Goal: Find specific page/section: Find specific page/section

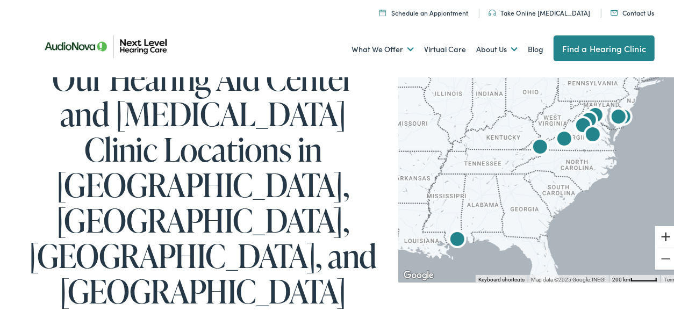
click at [657, 234] on button "Zoom in" at bounding box center [667, 236] width 22 height 22
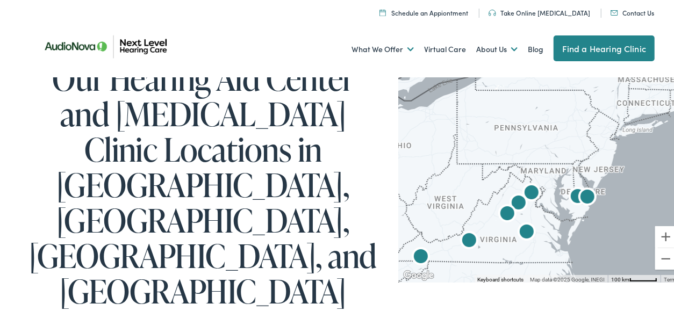
drag, startPoint x: 554, startPoint y: 182, endPoint x: 474, endPoint y: 286, distance: 130.8
click at [656, 231] on button "Zoom in" at bounding box center [667, 236] width 22 height 22
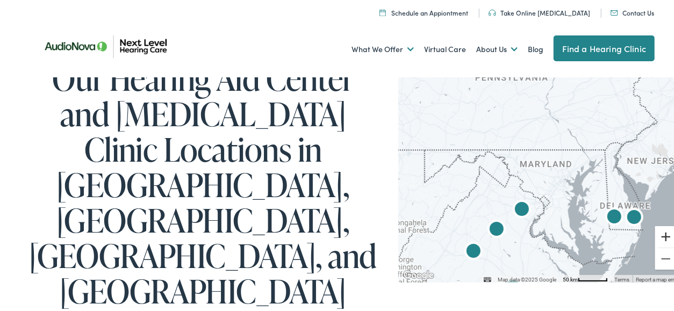
click at [656, 231] on button "Zoom in" at bounding box center [667, 236] width 22 height 22
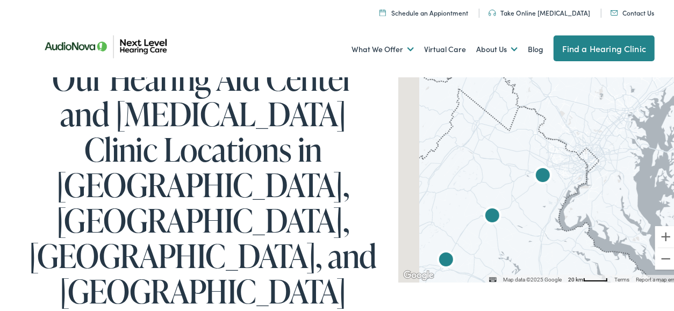
drag, startPoint x: 562, startPoint y: 227, endPoint x: 615, endPoint y: 134, distance: 106.9
click at [615, 134] on div at bounding box center [540, 177] width 284 height 209
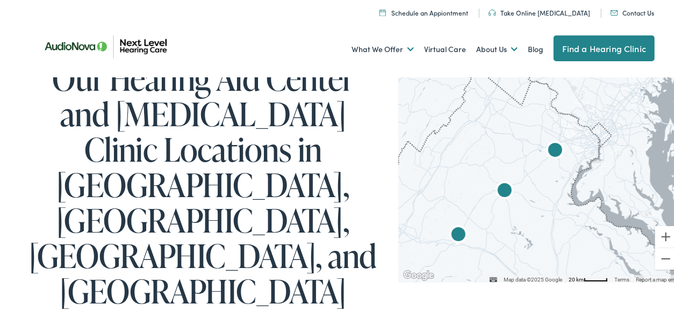
click at [552, 146] on img "AudioNova" at bounding box center [556, 150] width 26 height 26
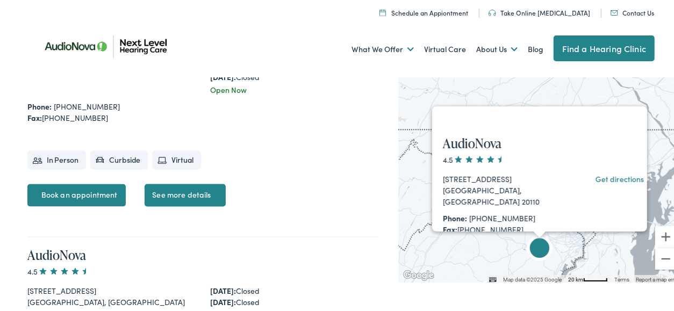
scroll to position [1158, 0]
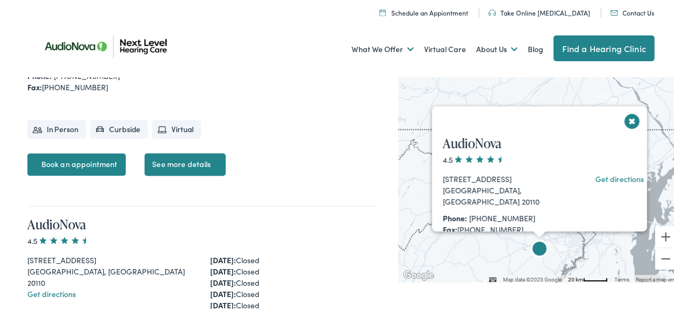
click at [626, 124] on div "AudioNova 4.5 9625 Surveyor Court, Suite 120 Manassas, VA 20110 Get directions …" at bounding box center [544, 272] width 225 height 297
click at [625, 120] on button "Close" at bounding box center [632, 119] width 19 height 19
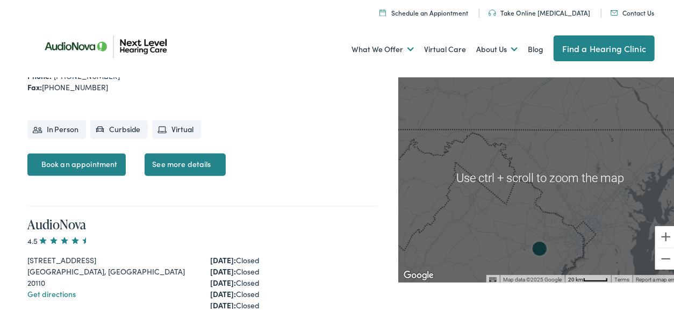
scroll to position [1212, 0]
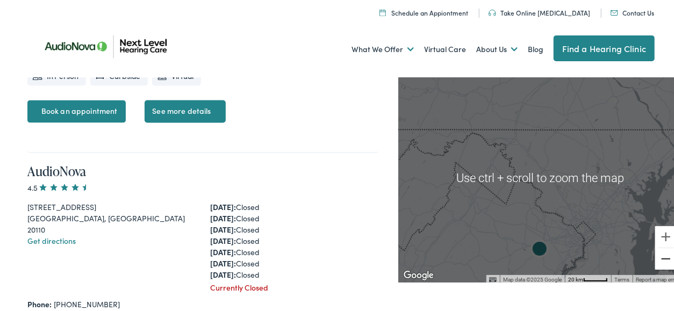
click at [663, 261] on button "Zoom out" at bounding box center [667, 258] width 22 height 22
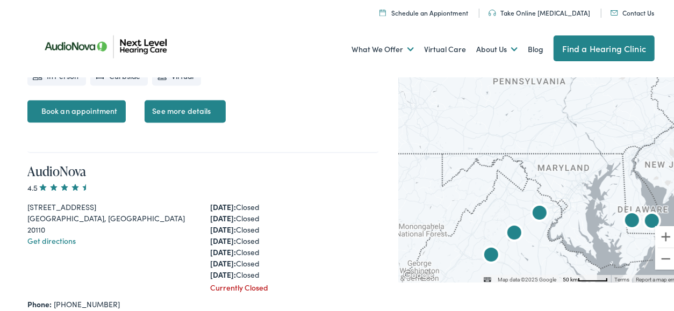
click at [508, 232] on img "AudioNova" at bounding box center [515, 233] width 26 height 26
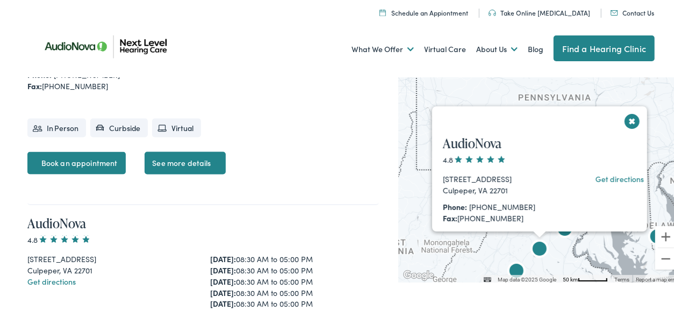
scroll to position [877, 0]
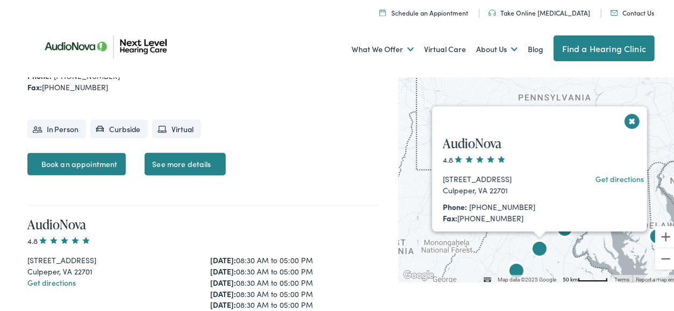
click at [623, 119] on button "Close" at bounding box center [632, 119] width 19 height 19
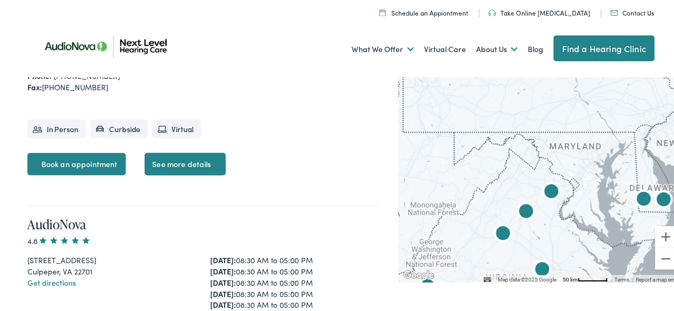
drag, startPoint x: 609, startPoint y: 167, endPoint x: 593, endPoint y: 130, distance: 41.0
click at [593, 130] on div at bounding box center [540, 177] width 284 height 209
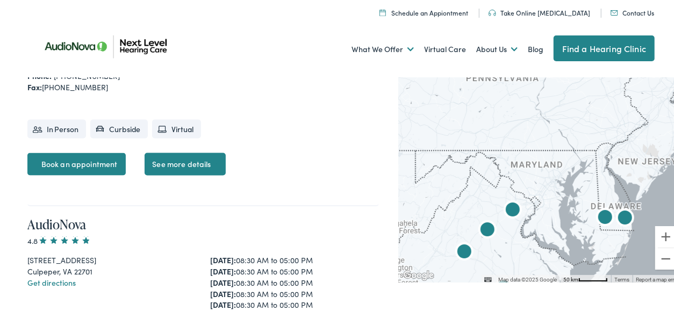
drag, startPoint x: 596, startPoint y: 170, endPoint x: 593, endPoint y: 207, distance: 36.8
click at [556, 190] on div at bounding box center [540, 177] width 284 height 209
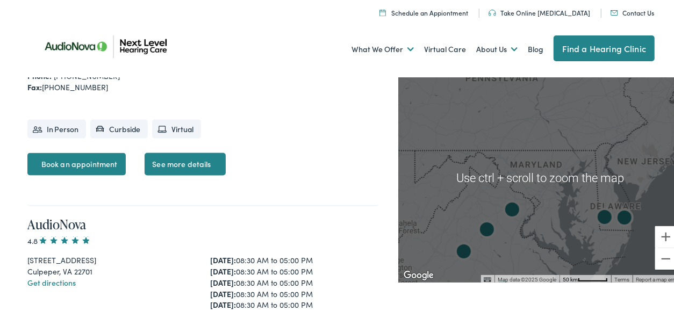
scroll to position [823, 0]
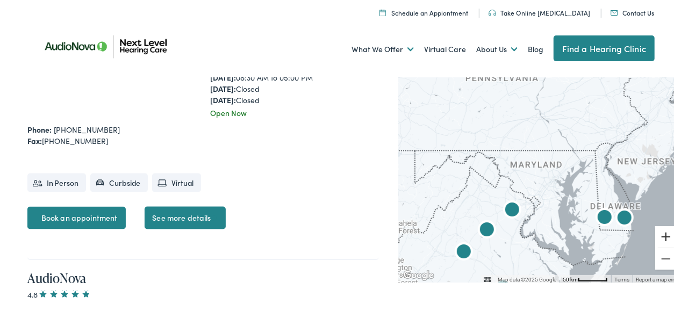
drag, startPoint x: 657, startPoint y: 231, endPoint x: 659, endPoint y: 239, distance: 8.3
click at [658, 239] on button "Zoom in" at bounding box center [667, 236] width 22 height 22
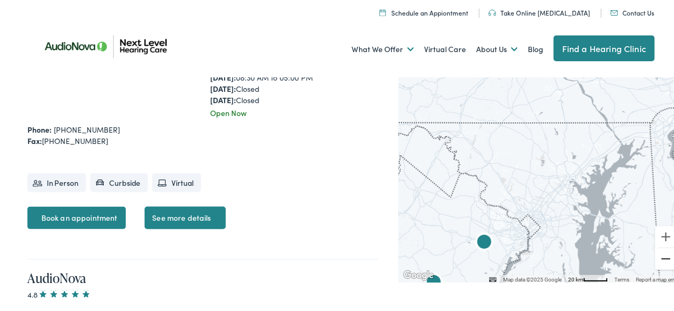
click at [660, 259] on button "Zoom out" at bounding box center [667, 258] width 22 height 22
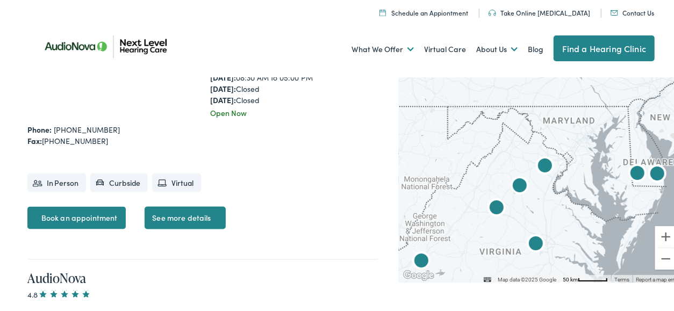
drag, startPoint x: 527, startPoint y: 220, endPoint x: 561, endPoint y: 175, distance: 56.0
click at [561, 175] on div at bounding box center [540, 177] width 284 height 209
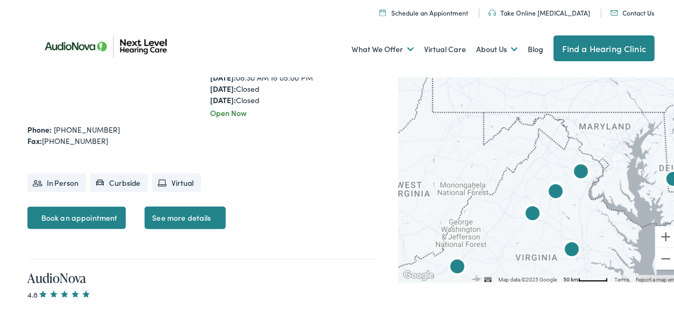
drag, startPoint x: 518, startPoint y: 196, endPoint x: 556, endPoint y: 202, distance: 38.2
click at [556, 202] on img "AudioNova" at bounding box center [556, 192] width 26 height 26
click at [548, 188] on img "AudioNova" at bounding box center [556, 192] width 26 height 26
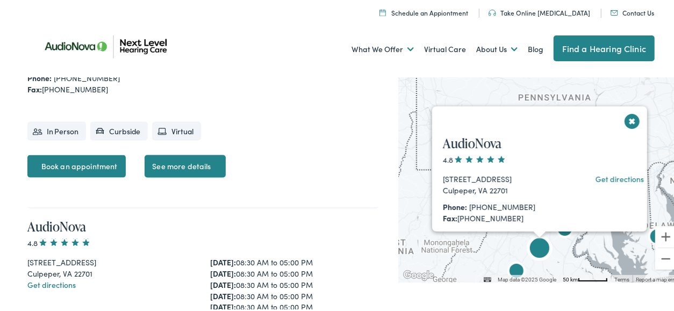
scroll to position [877, 0]
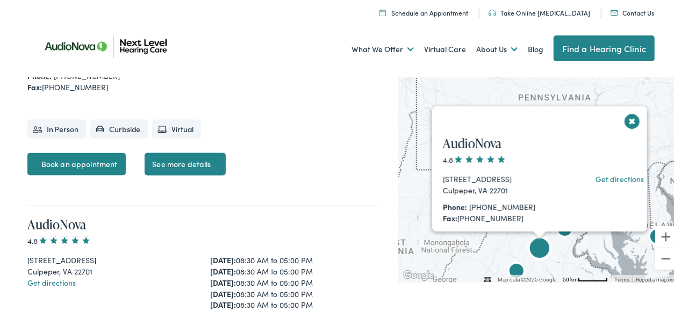
click at [449, 188] on div "Culpeper, VA 22701" at bounding box center [504, 188] width 122 height 11
copy div "Culpeper"
click at [633, 119] on button "Close" at bounding box center [632, 119] width 19 height 19
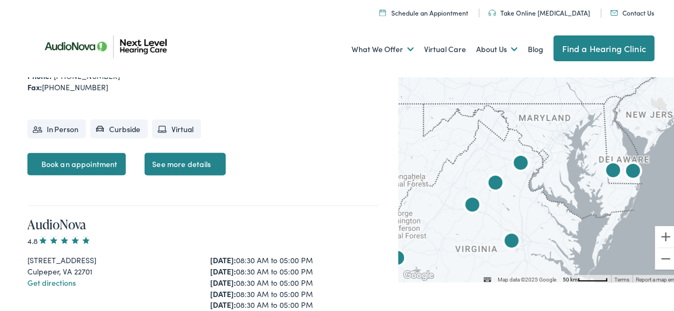
drag, startPoint x: 610, startPoint y: 201, endPoint x: 556, endPoint y: 134, distance: 85.9
click at [556, 134] on div at bounding box center [540, 177] width 284 height 209
click at [507, 236] on img "AudioNova" at bounding box center [512, 241] width 26 height 26
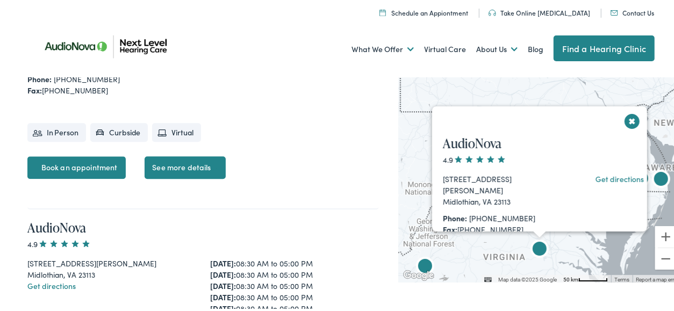
scroll to position [1439, 0]
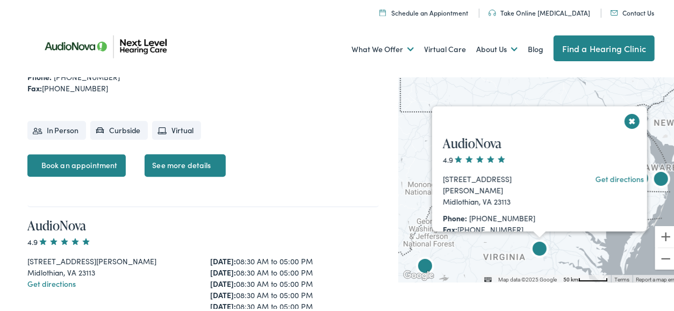
click at [626, 120] on button "Close" at bounding box center [632, 119] width 19 height 19
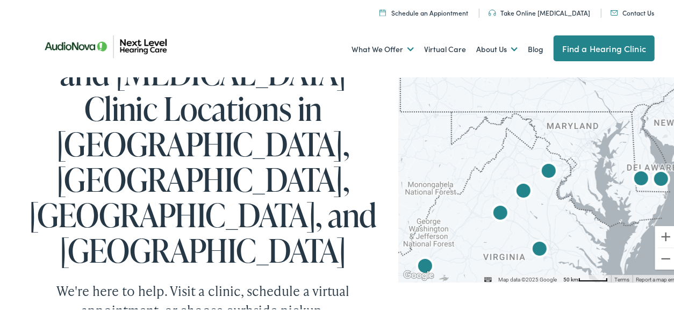
scroll to position [0, 0]
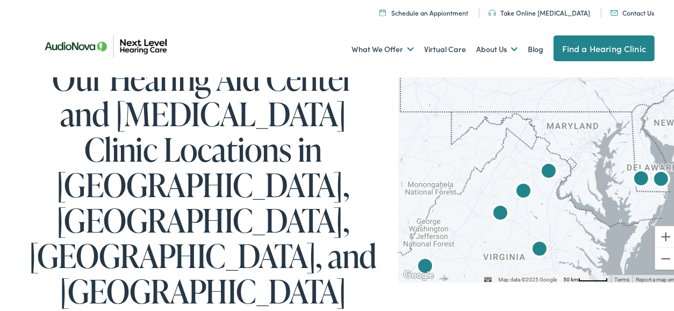
click at [607, 41] on link "Find a Hearing Clinic" at bounding box center [604, 47] width 101 height 26
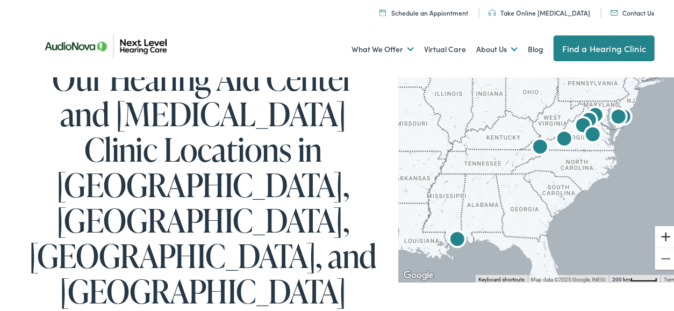
click at [657, 232] on button "Zoom in" at bounding box center [667, 236] width 22 height 22
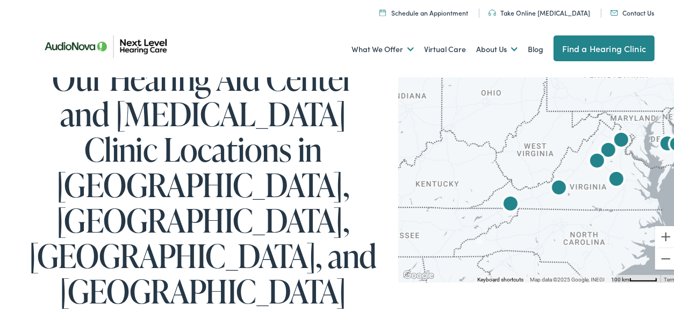
drag, startPoint x: 493, startPoint y: 162, endPoint x: 490, endPoint y: 240, distance: 78.0
click at [461, 248] on div at bounding box center [540, 177] width 284 height 209
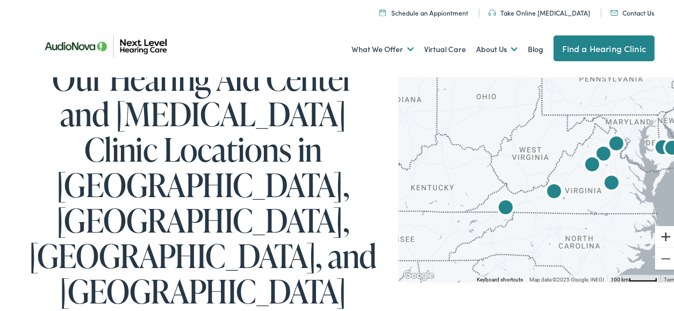
click at [657, 229] on button "Zoom in" at bounding box center [667, 236] width 22 height 22
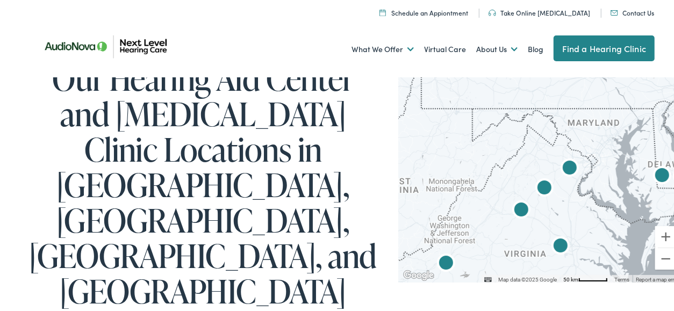
drag, startPoint x: 525, startPoint y: 154, endPoint x: 400, endPoint y: 212, distance: 138.1
click at [400, 212] on div at bounding box center [540, 177] width 284 height 209
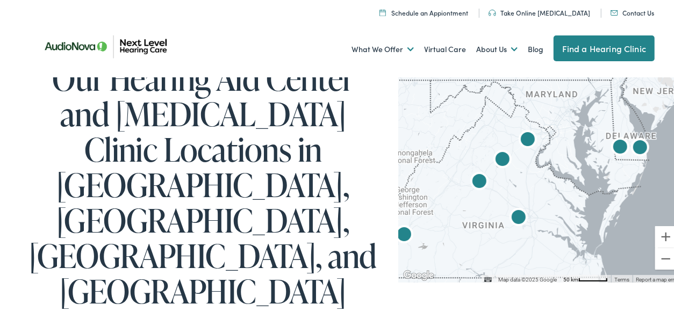
drag, startPoint x: 574, startPoint y: 205, endPoint x: 529, endPoint y: 177, distance: 53.0
click at [529, 177] on div at bounding box center [540, 177] width 284 height 209
click at [657, 234] on button "Zoom in" at bounding box center [667, 236] width 22 height 22
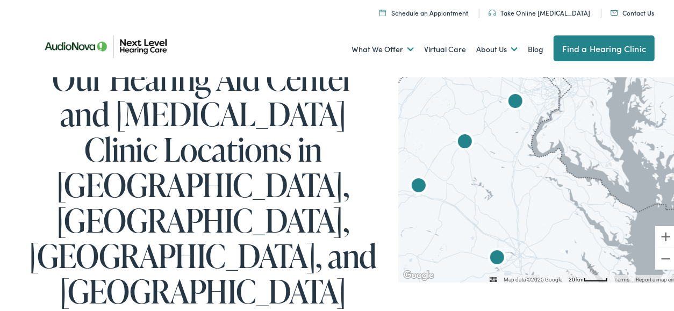
click at [457, 138] on img "AudioNova" at bounding box center [465, 142] width 26 height 26
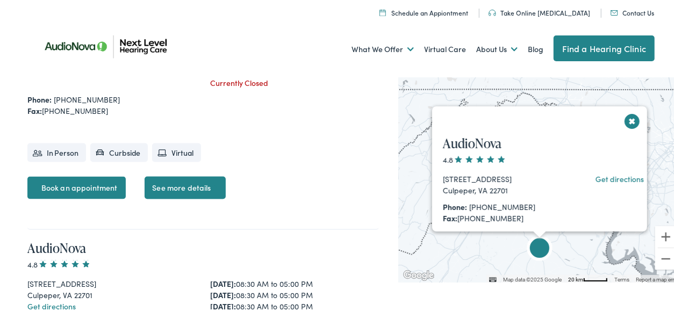
scroll to position [877, 0]
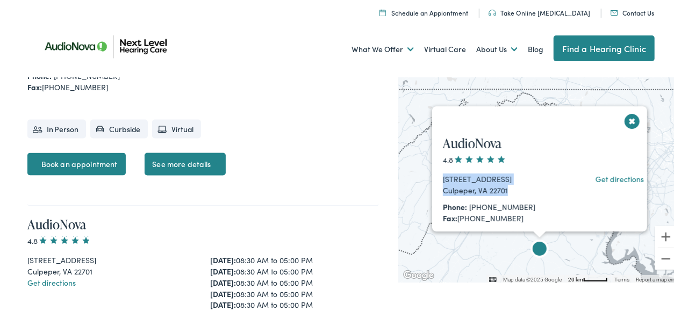
drag, startPoint x: 438, startPoint y: 175, endPoint x: 500, endPoint y: 187, distance: 63.5
click at [500, 187] on div "[STREET_ADDRESS] Get directions" at bounding box center [504, 183] width 122 height 23
copy div "[STREET_ADDRESS]"
